Goal: Find specific page/section: Find specific page/section

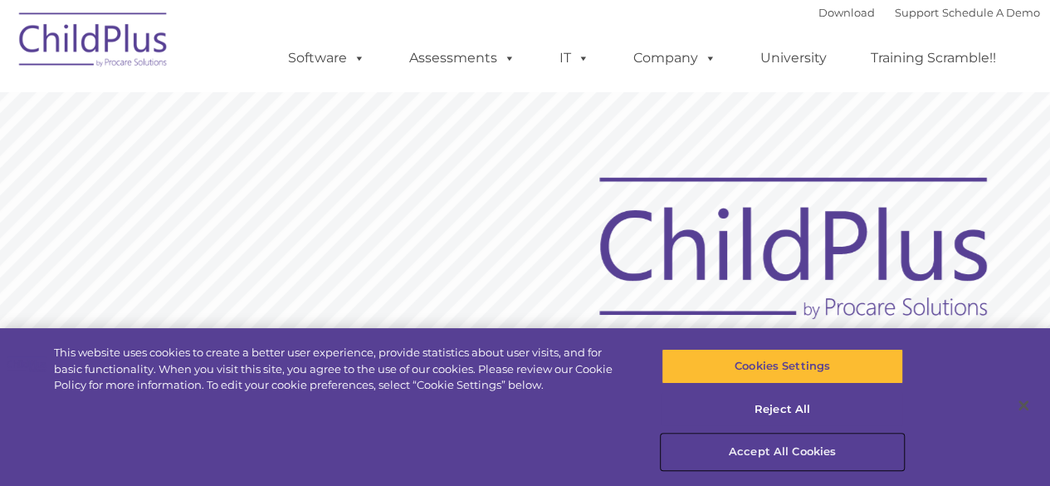
click at [777, 460] on button "Accept All Cookies" at bounding box center [783, 451] width 242 height 35
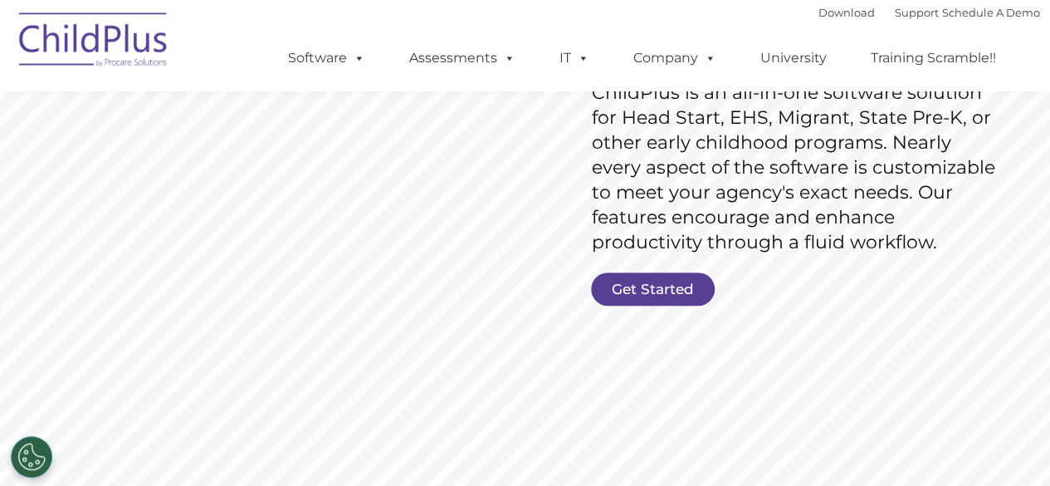
scroll to position [275, 0]
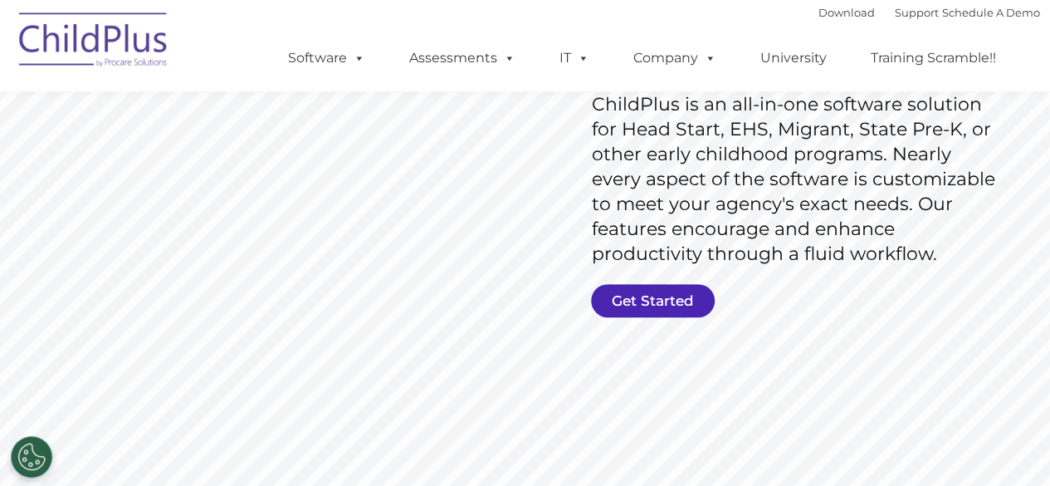
click at [685, 293] on link "Get Started" at bounding box center [653, 300] width 124 height 33
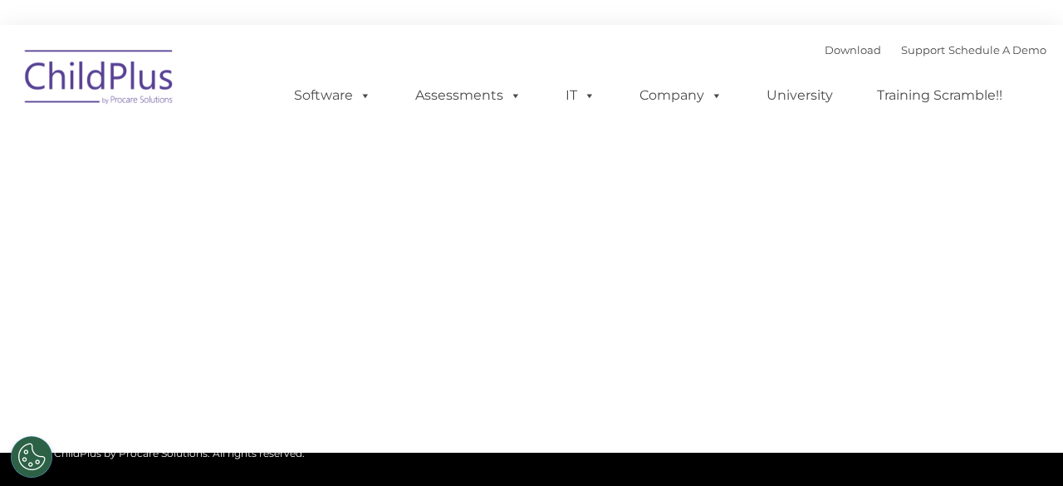
type input ""
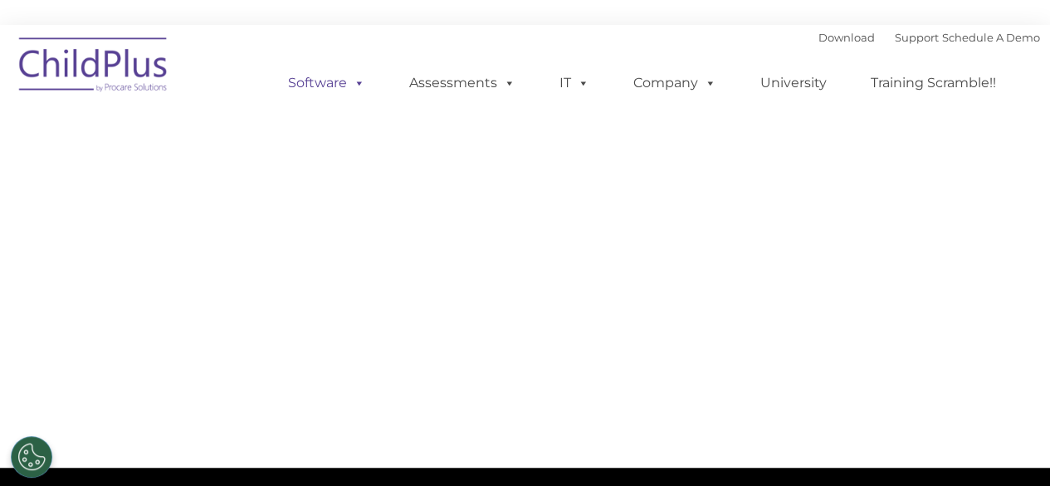
select select "MEDIUM"
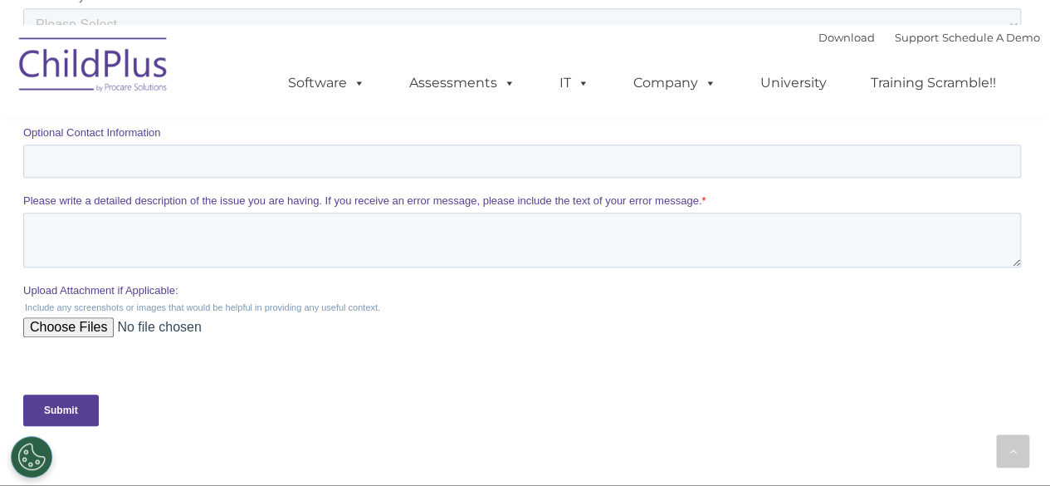
scroll to position [623, 0]
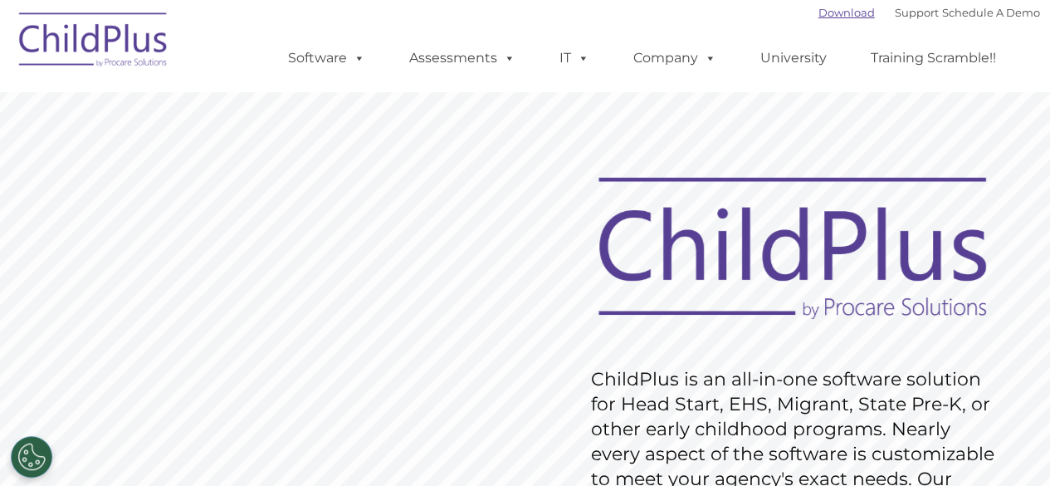
click at [819, 17] on link "Download" at bounding box center [847, 12] width 56 height 13
